Goal: Task Accomplishment & Management: Use online tool/utility

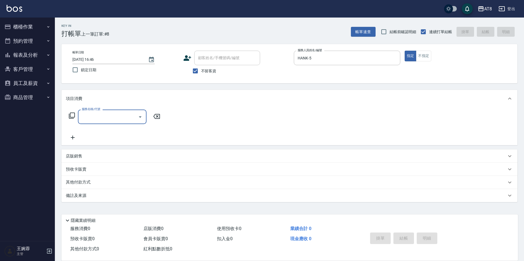
click at [30, 53] on button "報表及分析" at bounding box center [27, 55] width 50 height 14
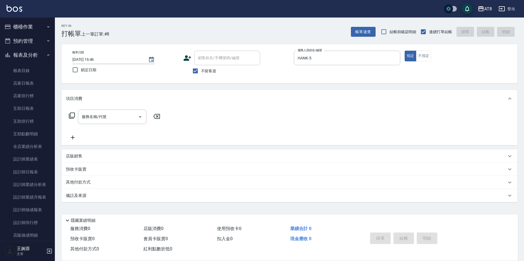
click at [37, 24] on button "櫃檯作業" at bounding box center [27, 27] width 50 height 14
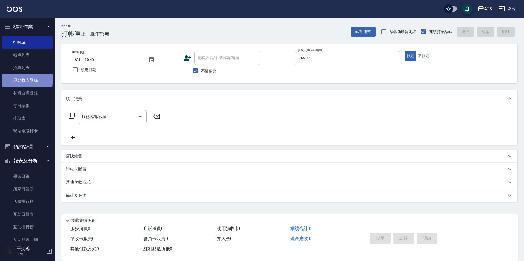
click at [27, 78] on link "現金收支登錄" at bounding box center [27, 80] width 50 height 13
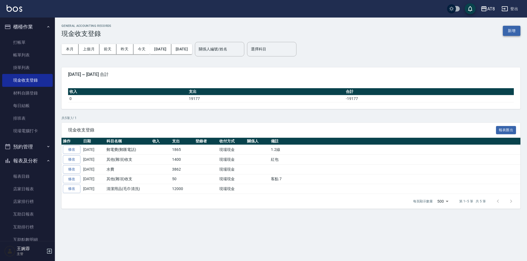
click at [509, 28] on button "新增" at bounding box center [511, 31] width 18 height 10
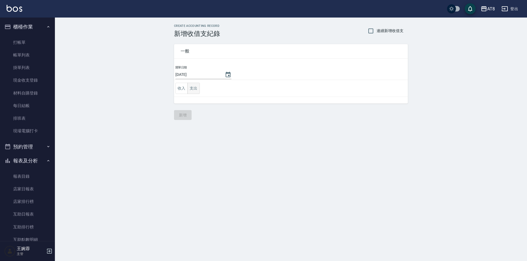
click at [193, 86] on button "支出" at bounding box center [193, 88] width 12 height 11
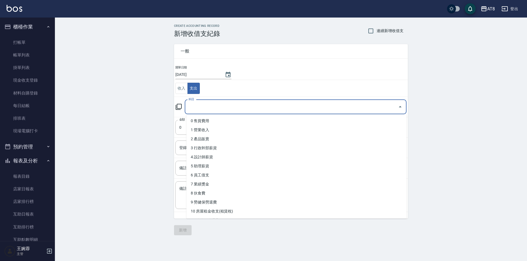
click at [252, 108] on input "科目" at bounding box center [291, 107] width 208 height 10
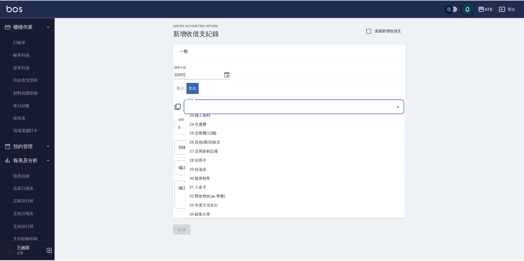
scroll to position [227, 0]
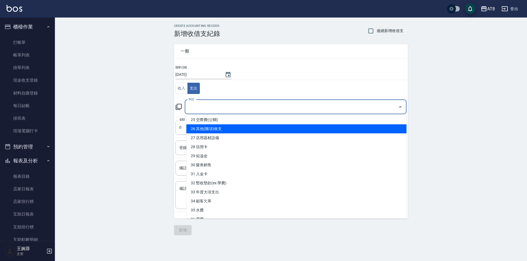
click at [362, 129] on li "26 其他(雜項)收支" at bounding box center [296, 128] width 220 height 9
type input "26 其他(雜項)收支"
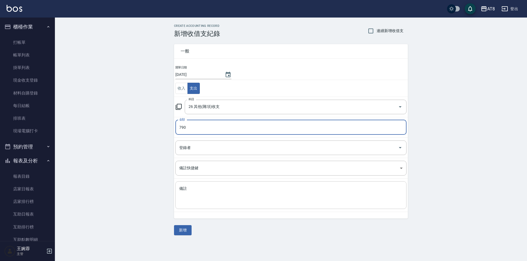
type input "790"
click at [282, 196] on textarea "備註" at bounding box center [290, 195] width 223 height 19
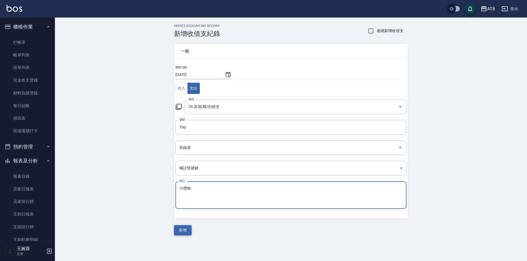
type textarea "小禮物"
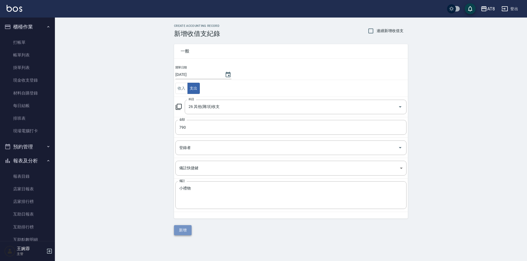
click at [185, 230] on button "新增" at bounding box center [183, 230] width 18 height 10
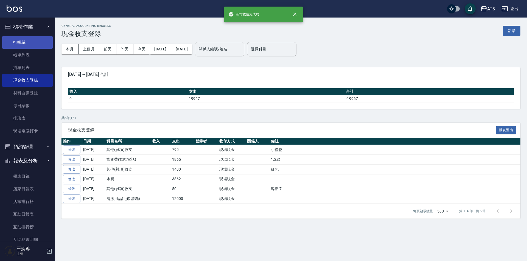
click at [21, 42] on link "打帳單" at bounding box center [27, 42] width 50 height 13
